Goal: Task Accomplishment & Management: Complete application form

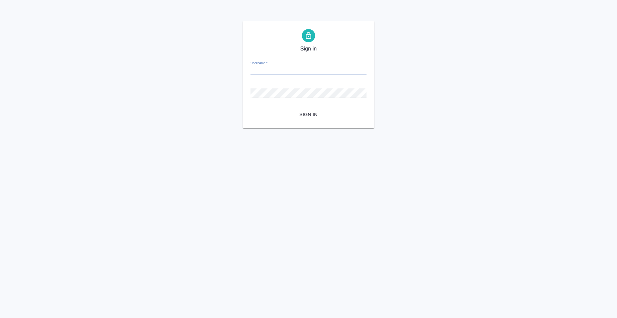
click at [304, 72] on input "Username   *" at bounding box center [308, 70] width 116 height 9
type input "anton.nikiforov@awatera.com"
click at [309, 107] on form "Username   * anton.nikiforov@awatera.com Password   * urlPath   * / Sign in" at bounding box center [308, 87] width 116 height 65
click at [309, 111] on span "Sign in" at bounding box center [308, 114] width 105 height 8
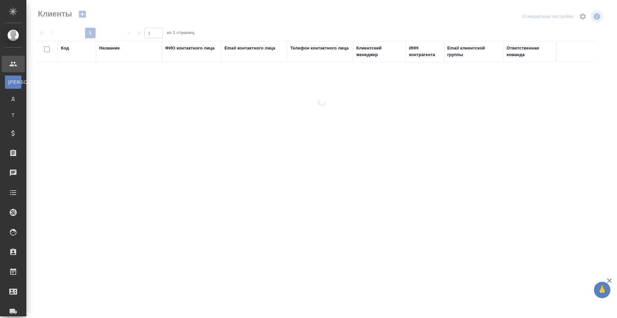
select select "RU"
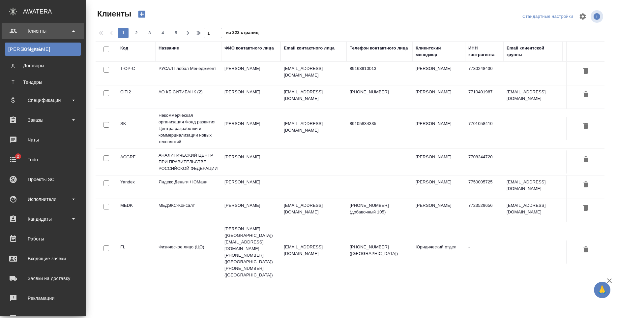
scroll to position [112, 0]
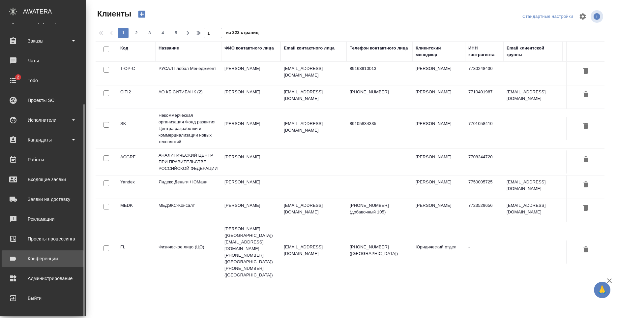
click at [49, 262] on div "Конференции" at bounding box center [43, 258] width 76 height 10
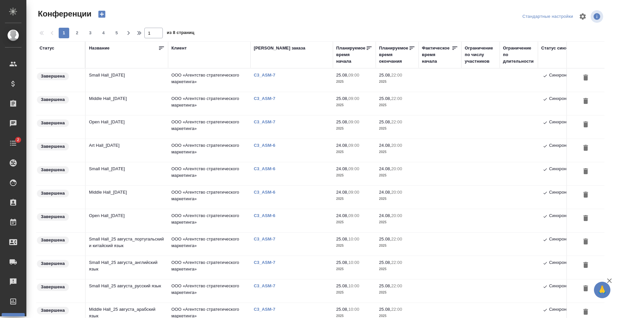
type input "[PERSON_NAME]"
click at [131, 82] on td "Small Hall_[DATE]" at bounding box center [127, 80] width 82 height 23
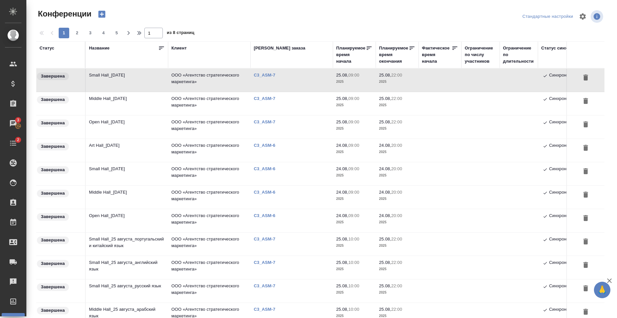
click at [135, 81] on td "Small Hall_[DATE]" at bounding box center [127, 80] width 82 height 23
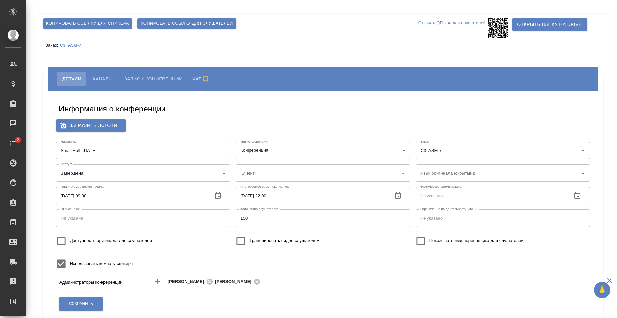
type input "ООО «Агентство стратегического маркетинга»"
type input "Белорусский"
click at [74, 43] on p "C3_ASM-7" at bounding box center [73, 45] width 26 height 5
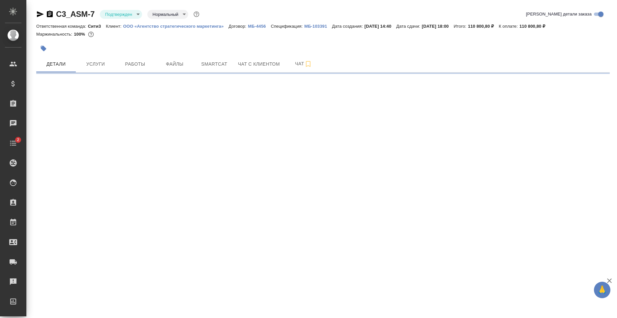
select select "RU"
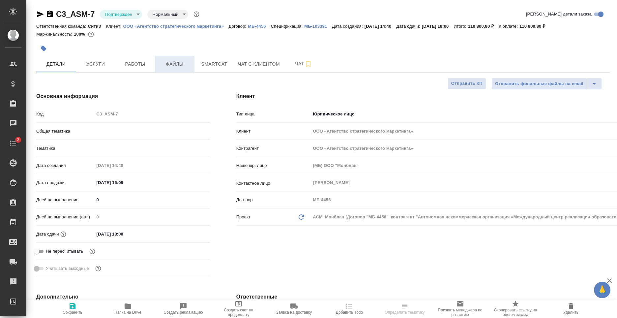
type textarea "x"
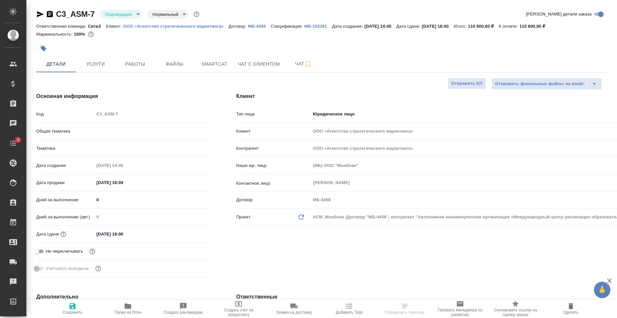
type textarea "x"
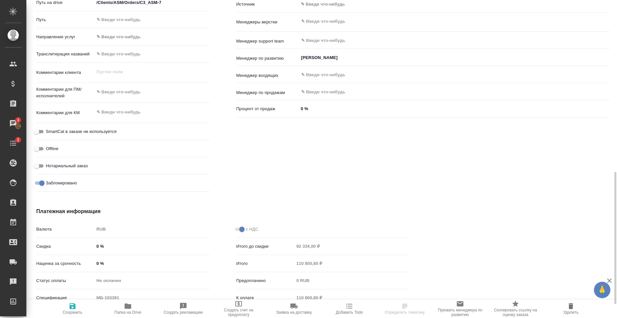
scroll to position [445, 0]
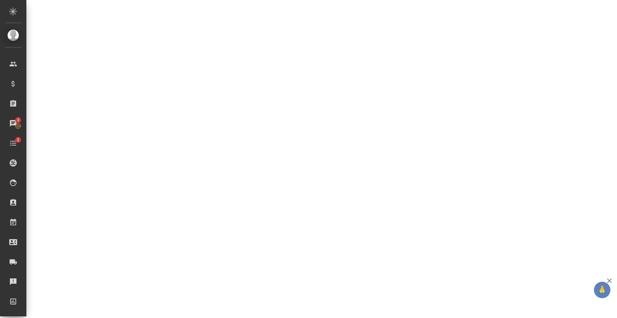
select select "RU"
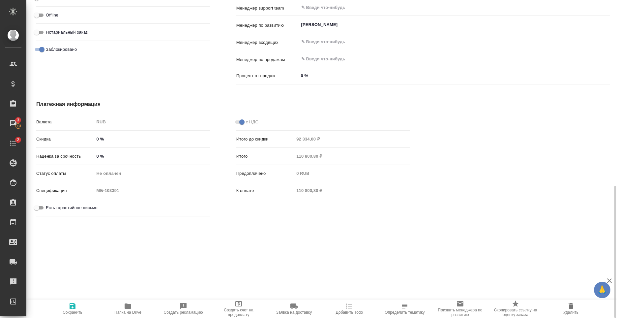
type textarea "x"
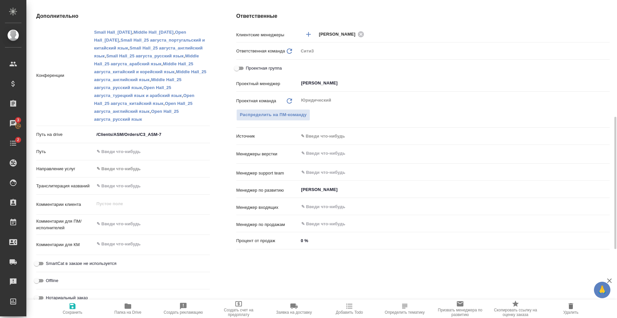
scroll to position [313, 0]
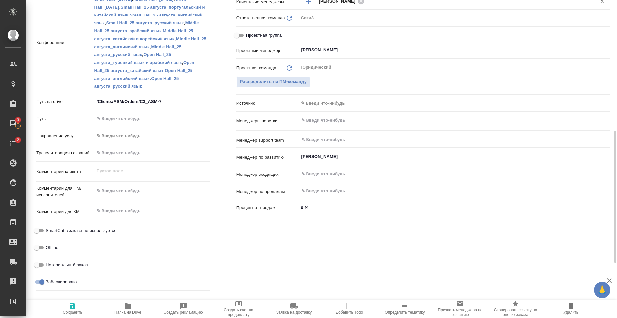
type textarea "x"
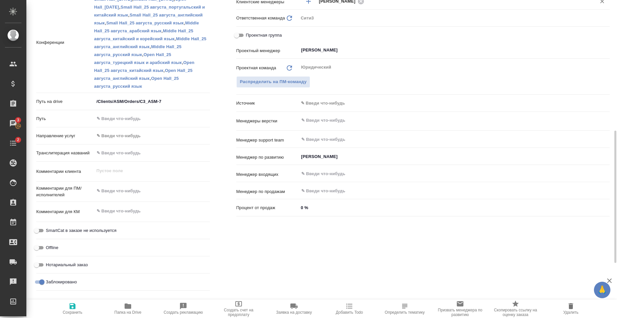
type textarea "x"
